Goal: Task Accomplishment & Management: Manage account settings

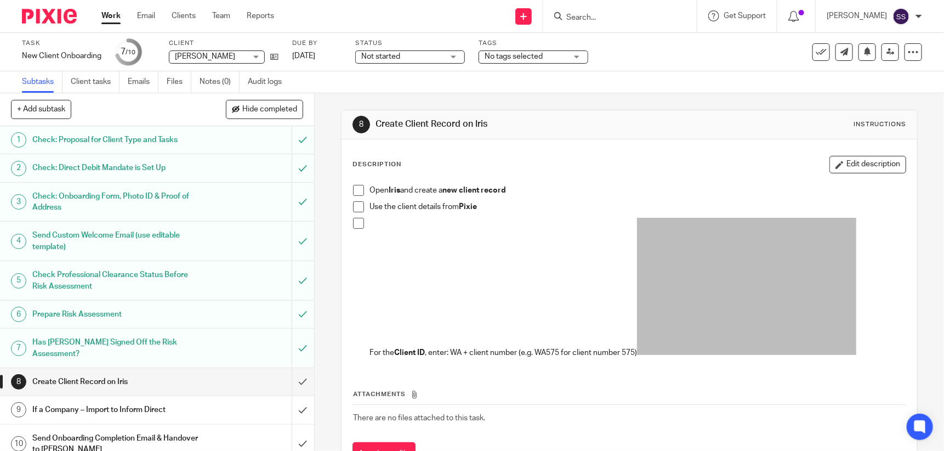
click at [580, 12] on div at bounding box center [618, 16] width 128 height 14
click at [591, 15] on input "Search" at bounding box center [614, 18] width 99 height 10
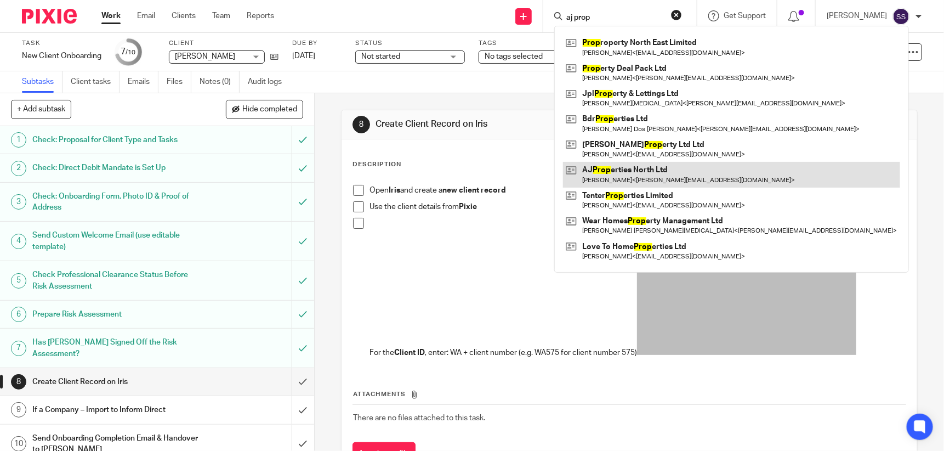
type input "aj prop"
click at [633, 171] on link at bounding box center [731, 174] width 337 height 25
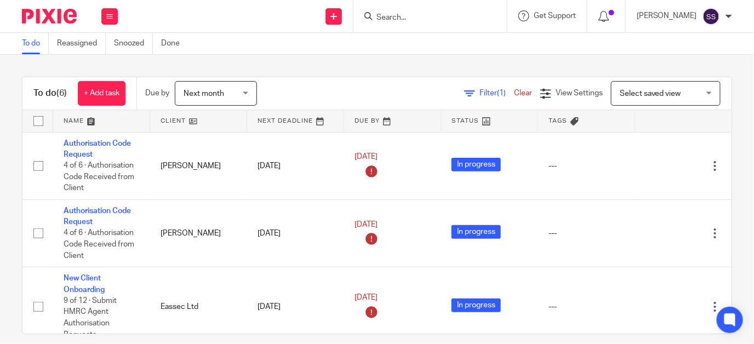
click at [428, 18] on input "Search" at bounding box center [424, 18] width 99 height 10
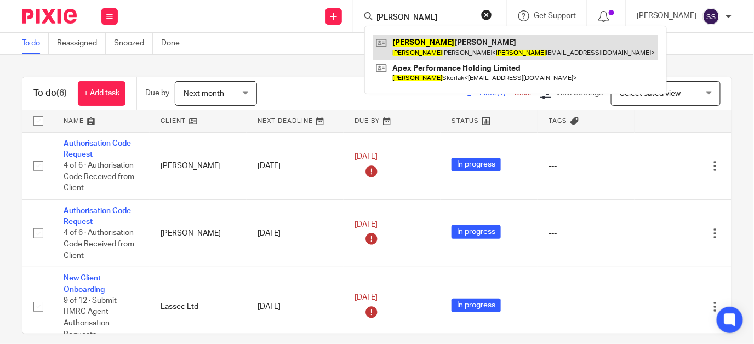
type input "[PERSON_NAME]"
click at [442, 42] on link at bounding box center [515, 47] width 285 height 25
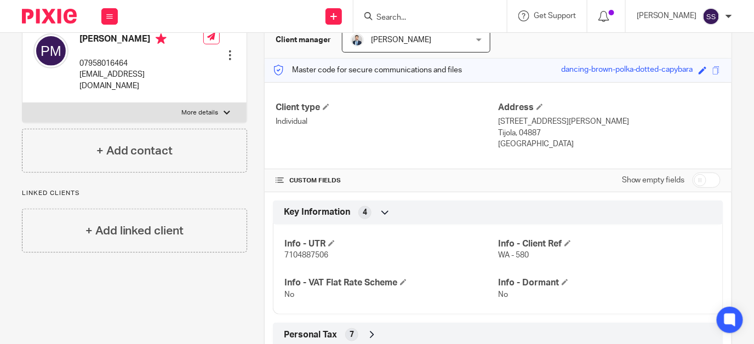
scroll to position [123, 0]
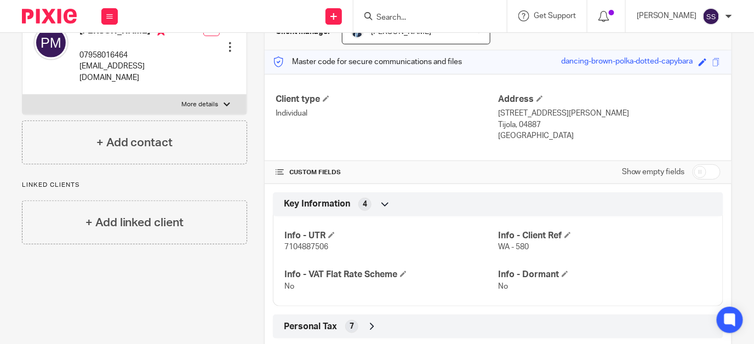
click at [693, 168] on input "checkbox" at bounding box center [707, 171] width 28 height 15
checkbox input "true"
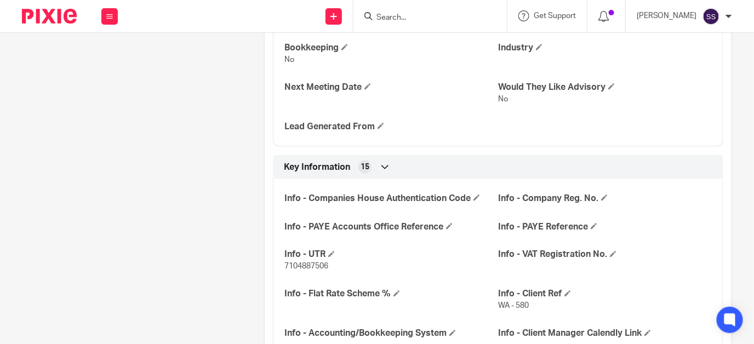
scroll to position [425, 0]
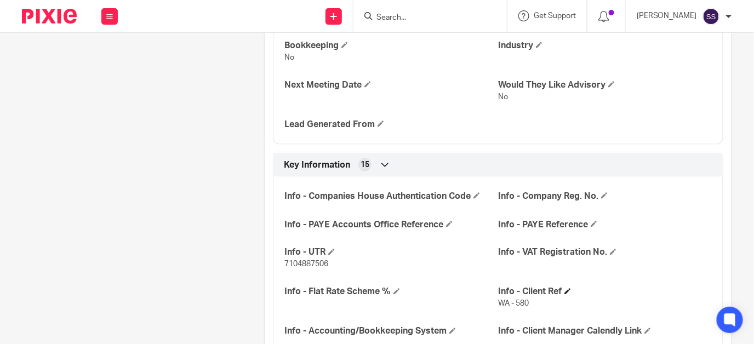
drag, startPoint x: 494, startPoint y: 300, endPoint x: 529, endPoint y: 294, distance: 35.7
click at [529, 294] on div "Info - Client Ref WA - 580" at bounding box center [605, 298] width 214 height 23
drag, startPoint x: 529, startPoint y: 294, endPoint x: 527, endPoint y: 305, distance: 11.3
click at [527, 305] on p "WA - 580" at bounding box center [605, 304] width 214 height 11
drag, startPoint x: 525, startPoint y: 302, endPoint x: 494, endPoint y: 303, distance: 31.3
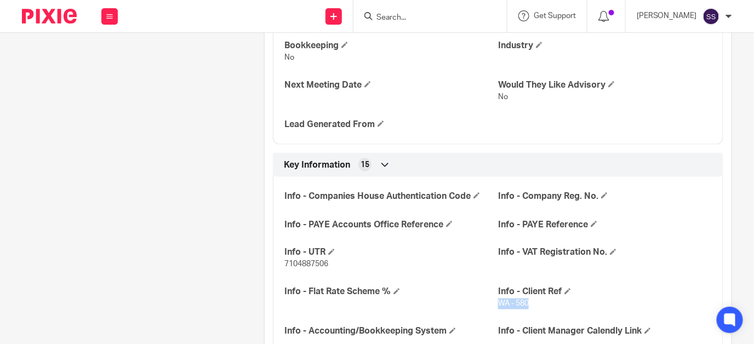
click at [498, 303] on p "WA - 580" at bounding box center [605, 304] width 214 height 11
copy span "WA - 580"
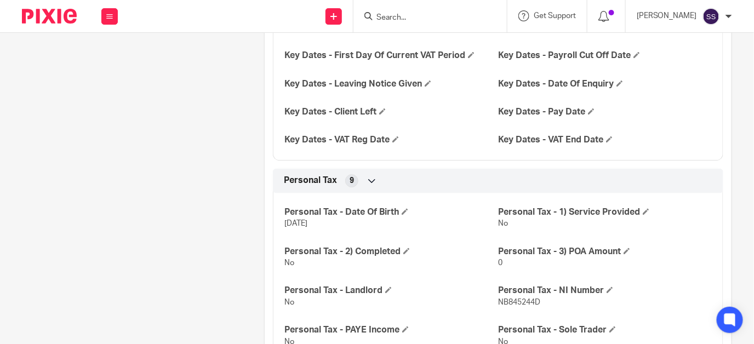
scroll to position [1025, 0]
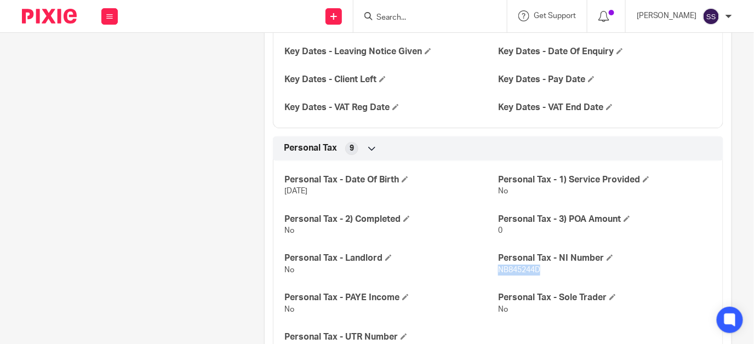
drag, startPoint x: 493, startPoint y: 268, endPoint x: 541, endPoint y: 268, distance: 48.2
click at [541, 268] on p "NB845244D" at bounding box center [605, 270] width 214 height 11
drag, startPoint x: 541, startPoint y: 268, endPoint x: 531, endPoint y: 268, distance: 10.4
copy span "NB845244D"
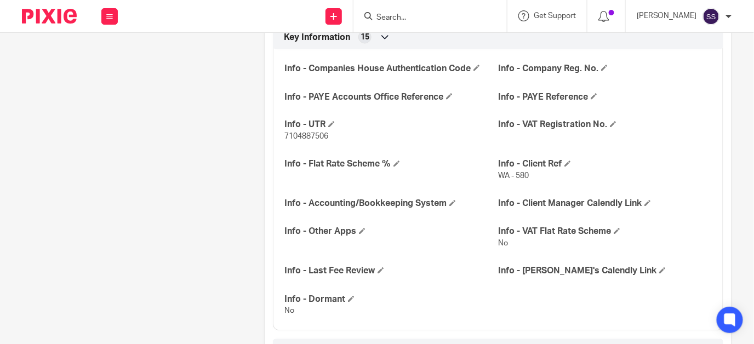
scroll to position [543, 0]
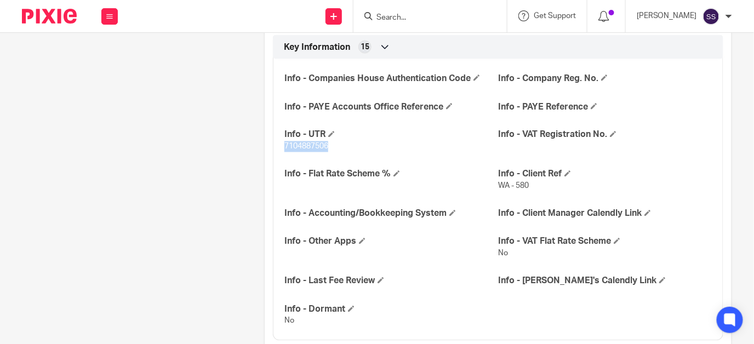
drag, startPoint x: 282, startPoint y: 142, endPoint x: 333, endPoint y: 142, distance: 51.0
click at [333, 142] on p "7104887506" at bounding box center [391, 146] width 214 height 11
drag, startPoint x: 333, startPoint y: 142, endPoint x: 316, endPoint y: 145, distance: 16.7
copy span "7104887506"
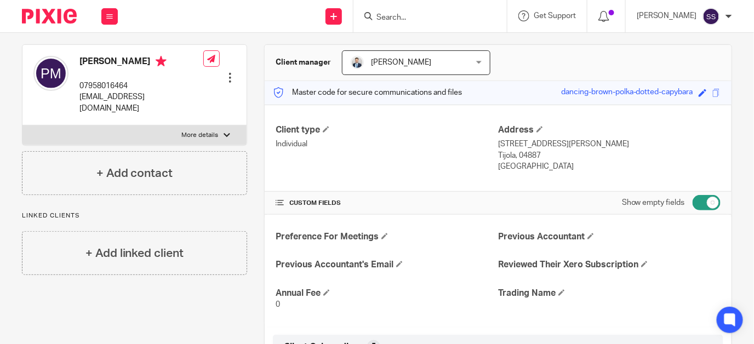
scroll to position [85, 0]
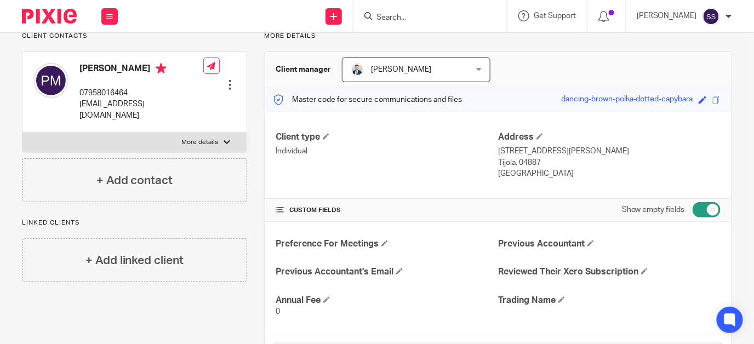
drag, startPoint x: 538, startPoint y: 161, endPoint x: 517, endPoint y: 161, distance: 21.4
click at [517, 161] on p "Tijola, 04887" at bounding box center [609, 162] width 223 height 11
drag, startPoint x: 517, startPoint y: 161, endPoint x: 527, endPoint y: 168, distance: 12.2
click at [527, 168] on p "Spain" at bounding box center [609, 173] width 223 height 11
click at [543, 158] on p "Tijola, 04887" at bounding box center [609, 162] width 223 height 11
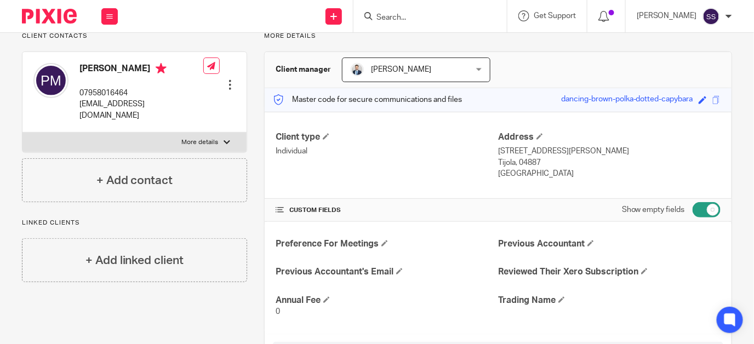
drag, startPoint x: 538, startPoint y: 158, endPoint x: 515, endPoint y: 161, distance: 23.2
click at [515, 161] on p "Tijola, 04887" at bounding box center [609, 162] width 223 height 11
copy p "04887"
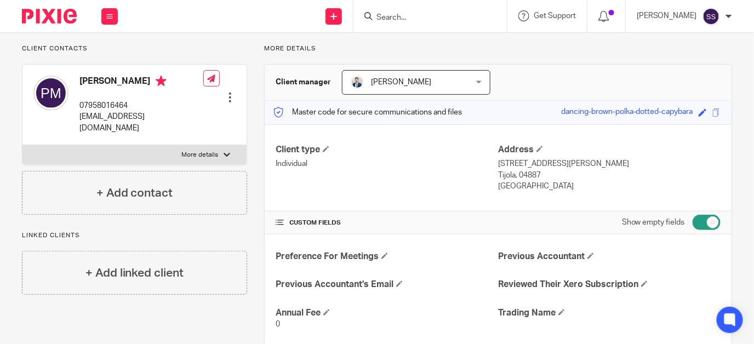
scroll to position [14, 0]
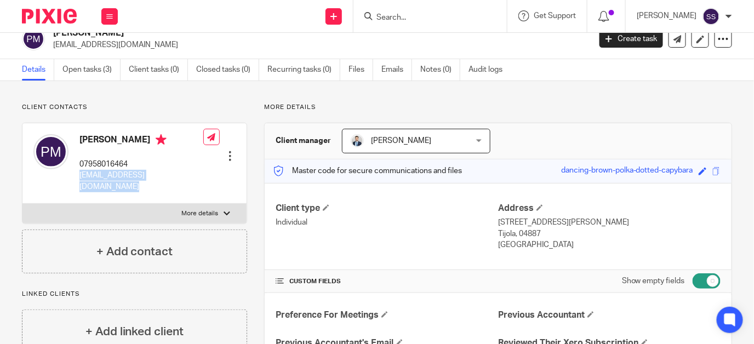
drag, startPoint x: 81, startPoint y: 175, endPoint x: 202, endPoint y: 178, distance: 121.1
click at [202, 178] on div "Peter Martin 07958016464 petermartin19641@outlook.com Edit contact Create clien…" at bounding box center [134, 163] width 224 height 81
drag, startPoint x: 202, startPoint y: 178, endPoint x: 176, endPoint y: 183, distance: 26.3
copy div "petermartin19641@outlook.com"
drag, startPoint x: 495, startPoint y: 219, endPoint x: 573, endPoint y: 213, distance: 78.1
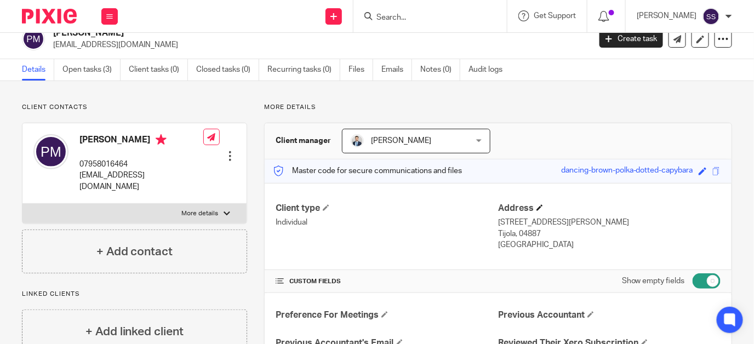
click at [573, 213] on div "Address Calle Antonio Machado 17 Tijola, 04887 Spain" at bounding box center [609, 227] width 223 height 48
drag, startPoint x: 491, startPoint y: 224, endPoint x: 583, endPoint y: 247, distance: 94.4
click at [583, 247] on div "Client type Individual Address Calle Antonio Machado 17 Tijola, 04887 Spain" at bounding box center [498, 227] width 467 height 88
drag, startPoint x: 583, startPoint y: 247, endPoint x: 514, endPoint y: 230, distance: 70.6
click at [514, 230] on p "Tijola, 04887" at bounding box center [609, 234] width 223 height 11
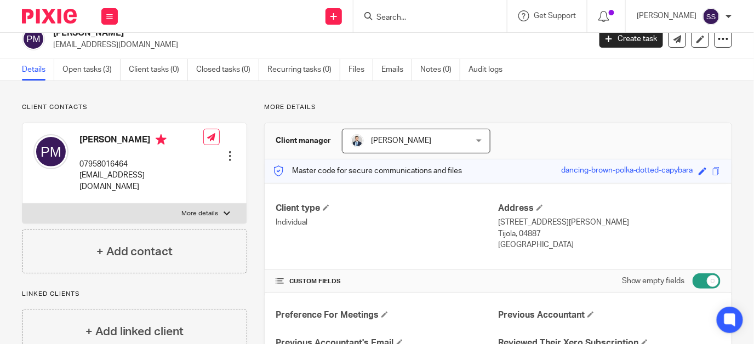
click at [514, 230] on p "Tijola, 04887" at bounding box center [609, 234] width 223 height 11
drag, startPoint x: 495, startPoint y: 220, endPoint x: 562, endPoint y: 239, distance: 69.0
click at [562, 239] on div "Address Calle Antonio Machado 17 Tijola, 04887 Spain" at bounding box center [609, 227] width 223 height 48
copy div "Calle Antonio Machado 17 Tijola, 04887 Spain"
click at [564, 247] on p "Spain" at bounding box center [609, 245] width 223 height 11
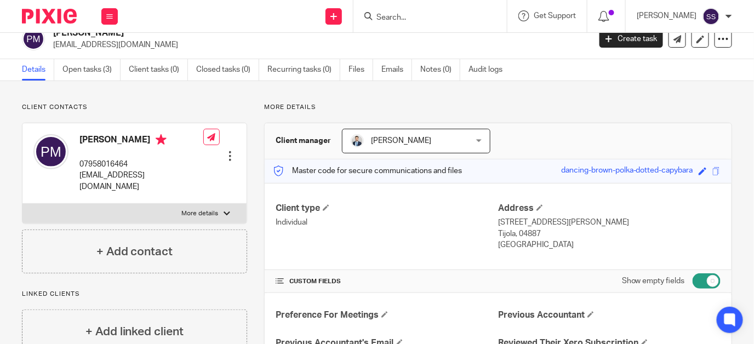
drag, startPoint x: 494, startPoint y: 220, endPoint x: 589, endPoint y: 217, distance: 94.3
click at [589, 217] on p "Calle Antonio Machado 17" at bounding box center [609, 222] width 223 height 11
copy p "Calle Antonio Machado 17"
click at [96, 69] on link "Open tasks (3)" at bounding box center [91, 69] width 58 height 21
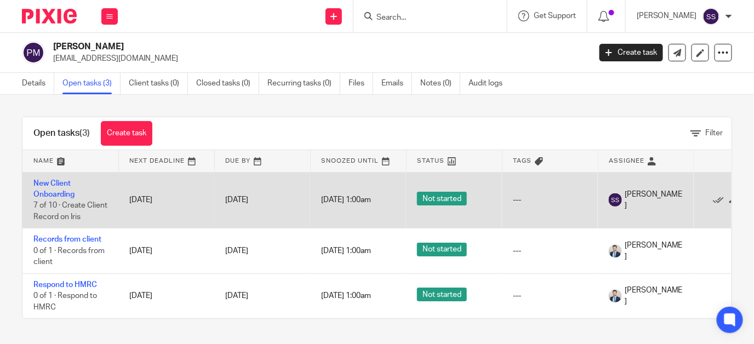
click at [55, 187] on td "New Client Onboarding 7 of 10 · Create Client Record on Iris" at bounding box center [70, 200] width 96 height 56
click at [60, 180] on link "New Client Onboarding" at bounding box center [53, 189] width 41 height 19
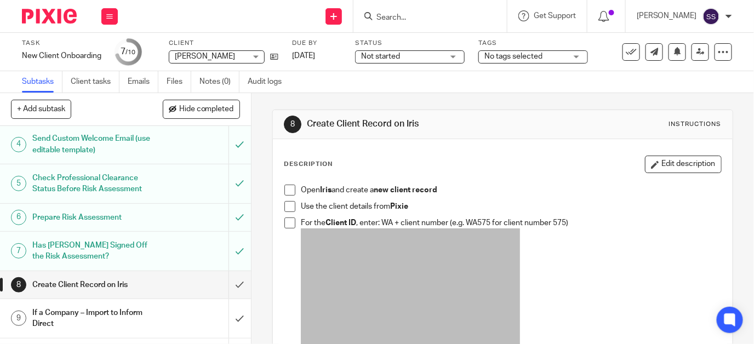
scroll to position [151, 0]
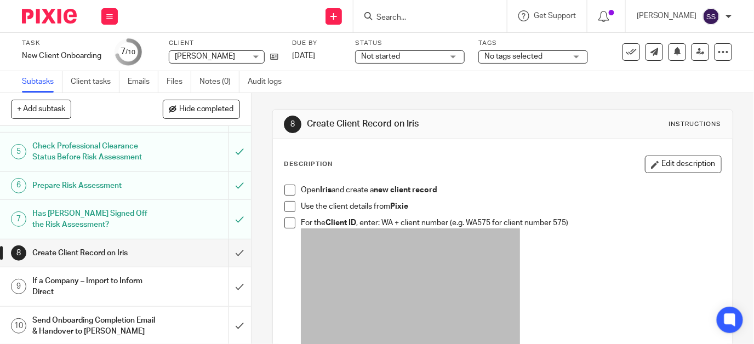
click at [69, 250] on h1 "Create Client Record on Iris" at bounding box center [93, 253] width 123 height 16
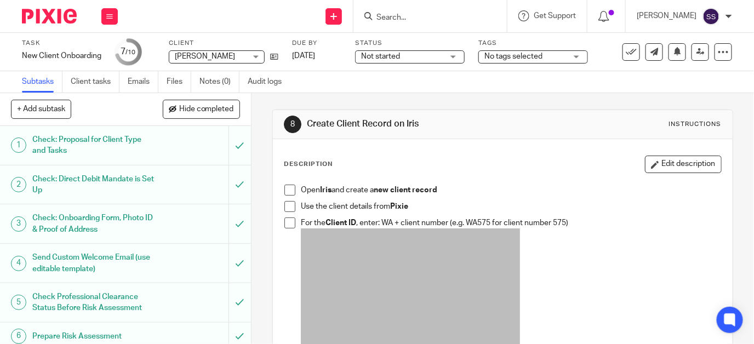
click at [284, 192] on span at bounding box center [289, 190] width 11 height 11
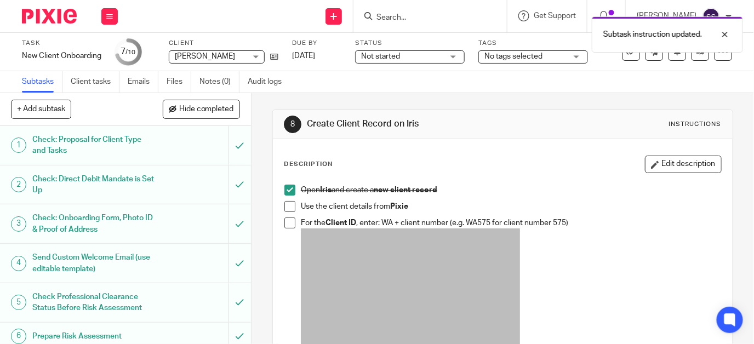
click at [284, 207] on span at bounding box center [289, 206] width 11 height 11
click at [285, 221] on span at bounding box center [289, 223] width 11 height 11
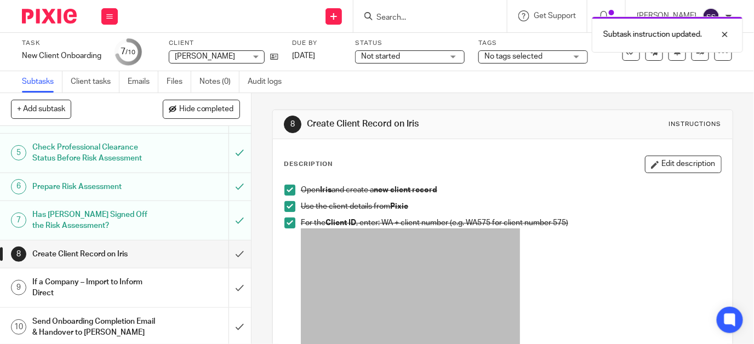
scroll to position [151, 0]
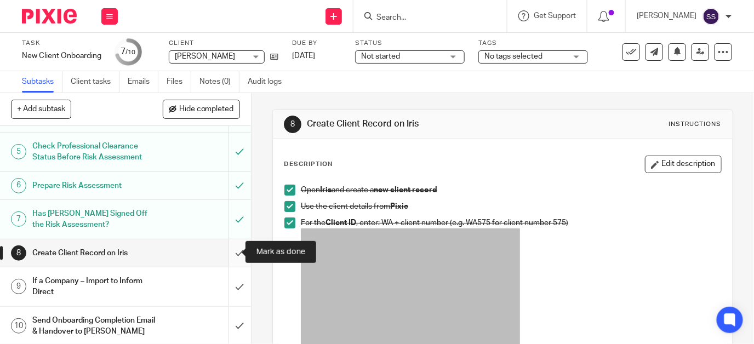
click at [226, 246] on input "submit" at bounding box center [125, 253] width 251 height 27
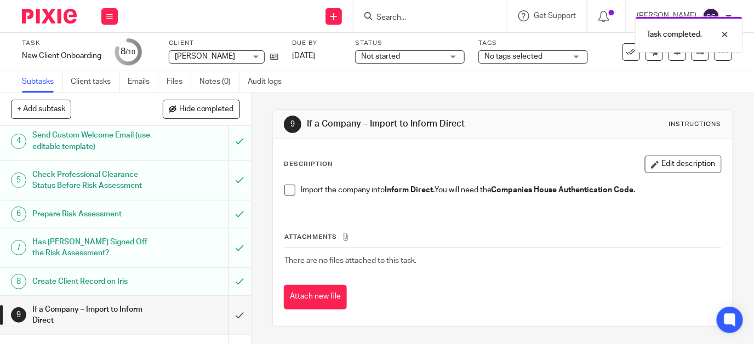
scroll to position [151, 0]
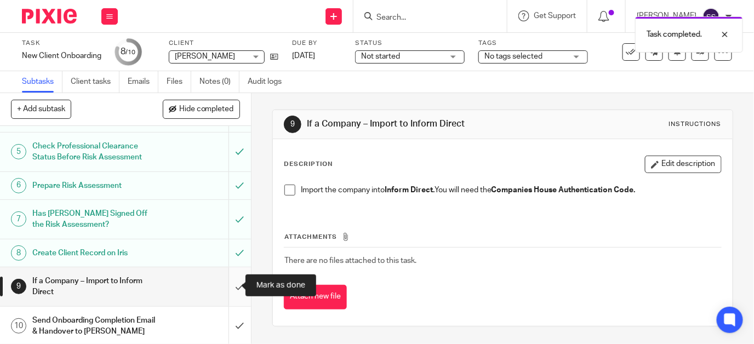
click at [229, 282] on input "submit" at bounding box center [125, 286] width 251 height 39
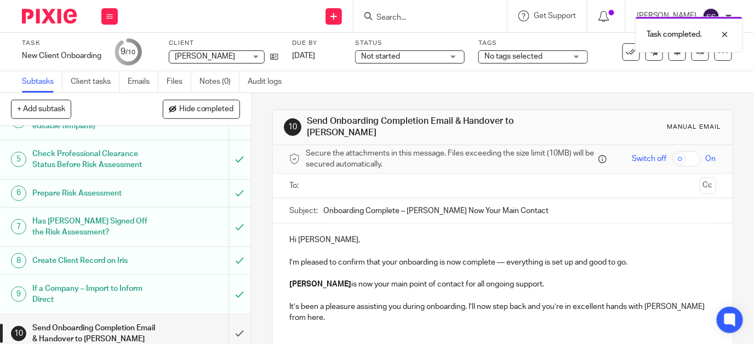
scroll to position [151, 0]
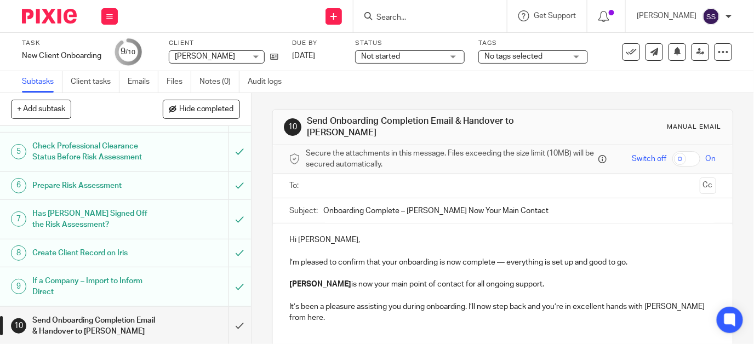
click at [92, 322] on h1 "Send Onboarding Completion Email & Handover to Jason" at bounding box center [93, 326] width 123 height 28
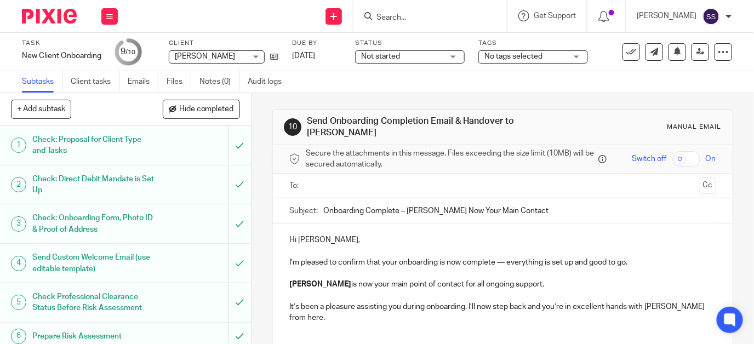
click at [338, 185] on input "text" at bounding box center [503, 186] width 386 height 13
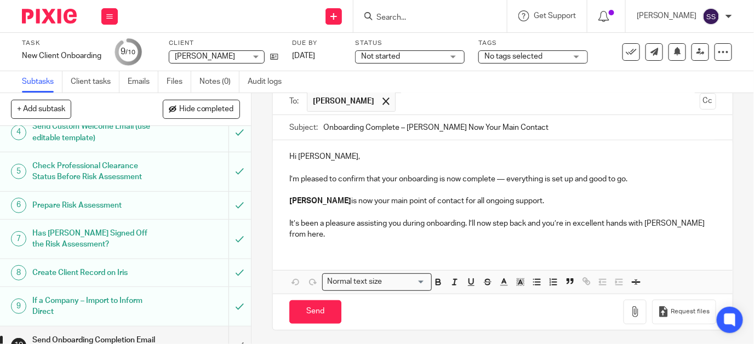
scroll to position [151, 0]
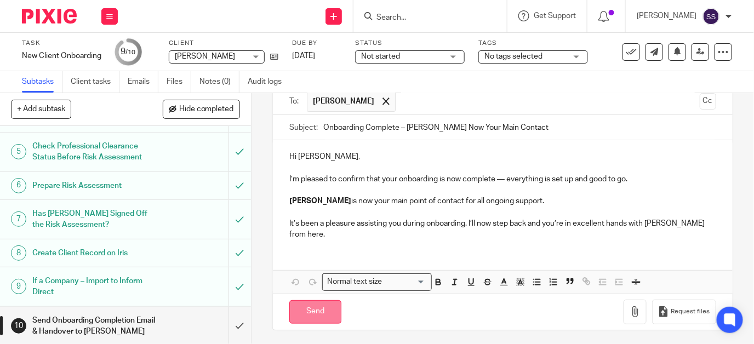
click at [318, 311] on input "Send" at bounding box center [315, 312] width 52 height 24
type input "Sent"
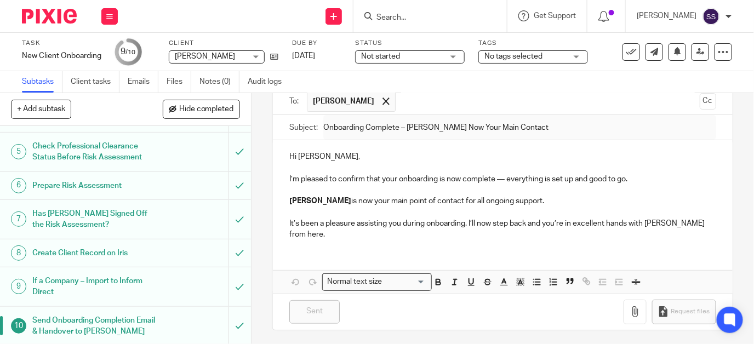
click at [69, 318] on h1 "Send Onboarding Completion Email & Handover to [PERSON_NAME]" at bounding box center [93, 326] width 123 height 28
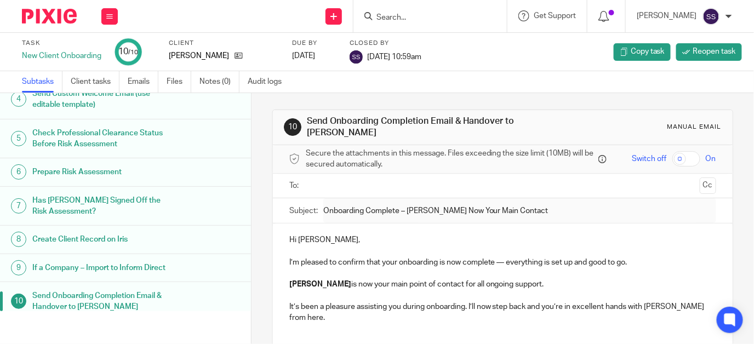
scroll to position [151, 0]
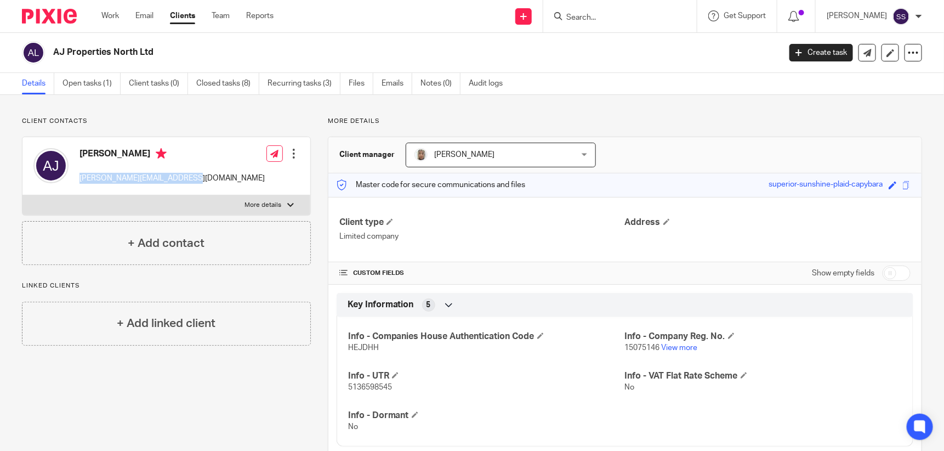
drag, startPoint x: 78, startPoint y: 176, endPoint x: 200, endPoint y: 172, distance: 121.8
click at [200, 172] on div "[PERSON_NAME] [PERSON_NAME][EMAIL_ADDRESS][DOMAIN_NAME] Edit contact Create cli…" at bounding box center [166, 166] width 288 height 58
drag, startPoint x: 200, startPoint y: 172, endPoint x: 177, endPoint y: 176, distance: 23.3
copy p "[PERSON_NAME][EMAIL_ADDRESS][DOMAIN_NAME]"
click at [589, 13] on input "Search" at bounding box center [614, 18] width 99 height 10
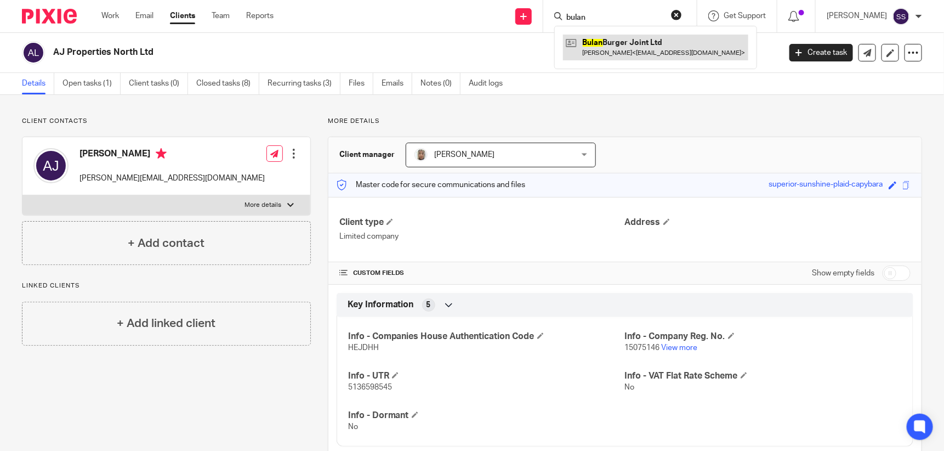
type input "bulan"
click at [620, 39] on link at bounding box center [655, 47] width 185 height 25
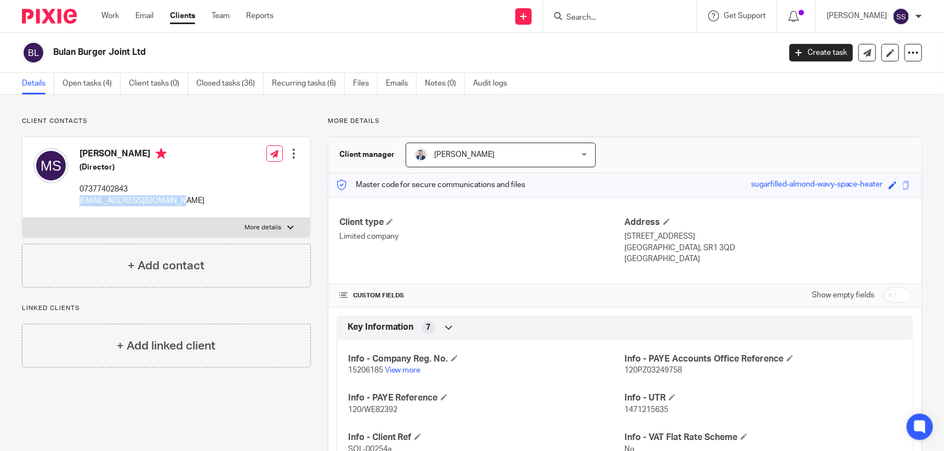
drag, startPoint x: 78, startPoint y: 198, endPoint x: 185, endPoint y: 199, distance: 107.4
click at [185, 199] on div "Mark Saddington (Director) 07377402843 saddingtonmark@gmail.com Edit contact Cr…" at bounding box center [166, 177] width 288 height 81
copy p "saddingtonmark@gmail.com"
click at [611, 10] on form at bounding box center [623, 16] width 117 height 14
click at [603, 16] on input "Search" at bounding box center [614, 18] width 99 height 10
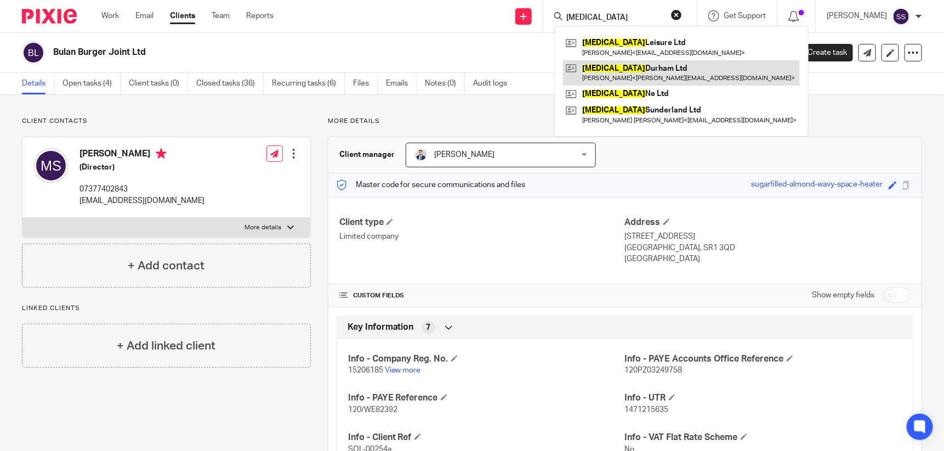
type input "gastro"
click at [630, 66] on link at bounding box center [681, 72] width 237 height 25
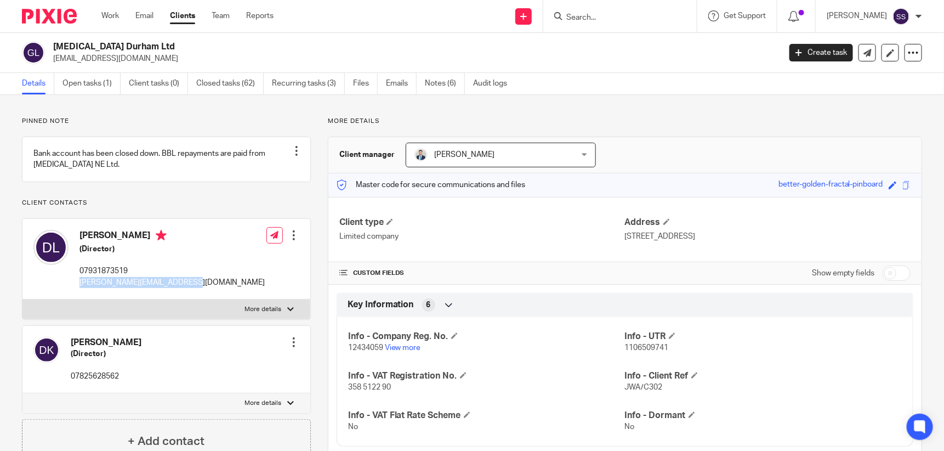
drag, startPoint x: 79, startPoint y: 289, endPoint x: 188, endPoint y: 294, distance: 108.6
click at [188, 294] on div "[PERSON_NAME] (Director) 07931873519 [PERSON_NAME][EMAIL_ADDRESS][DOMAIN_NAME] …" at bounding box center [166, 259] width 288 height 81
drag, startPoint x: 188, startPoint y: 294, endPoint x: 178, endPoint y: 292, distance: 10.1
copy p "[PERSON_NAME][EMAIL_ADDRESS][DOMAIN_NAME]"
click at [605, 13] on input "Search" at bounding box center [614, 18] width 99 height 10
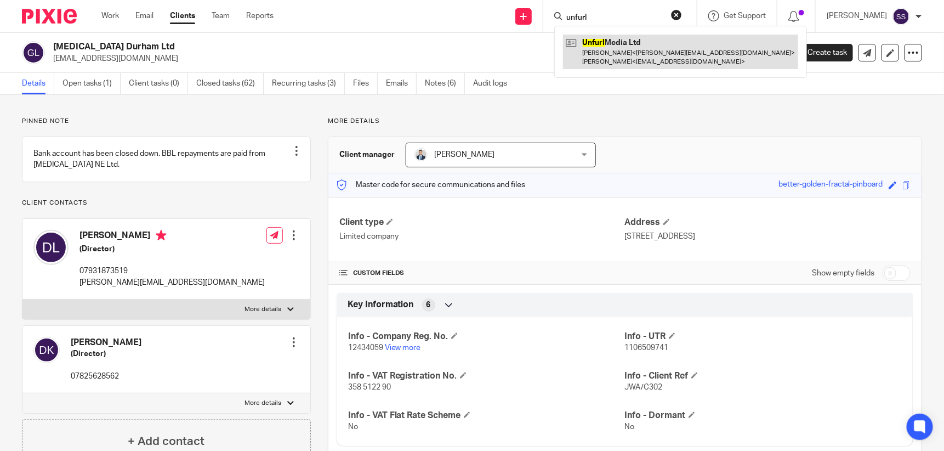
type input "unfurl"
click at [639, 46] on link at bounding box center [680, 52] width 235 height 34
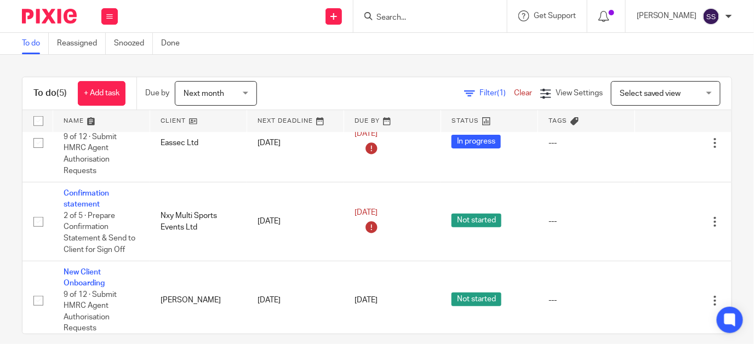
scroll to position [175, 0]
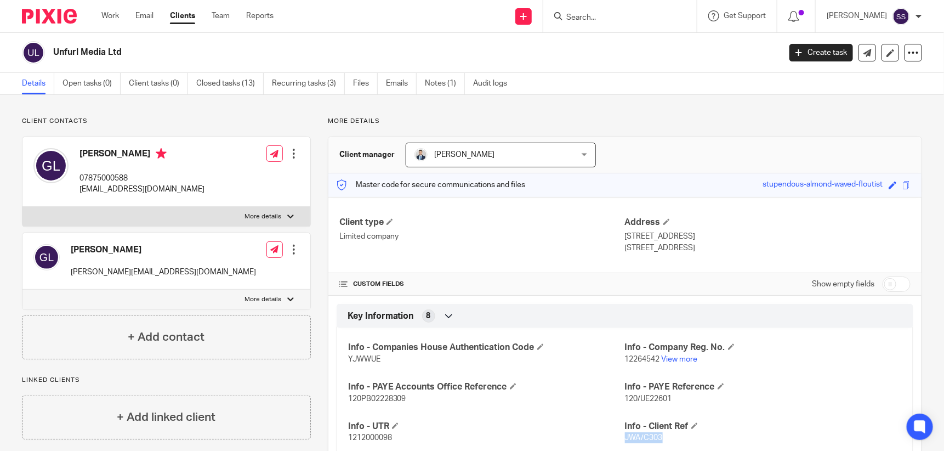
drag, startPoint x: 620, startPoint y: 436, endPoint x: 657, endPoint y: 436, distance: 36.7
click at [657, 436] on p "JWA/C303" at bounding box center [763, 437] width 277 height 11
drag, startPoint x: 657, startPoint y: 436, endPoint x: 651, endPoint y: 436, distance: 6.6
copy span "JWA/C303"
